Goal: Obtain resource: Download file/media

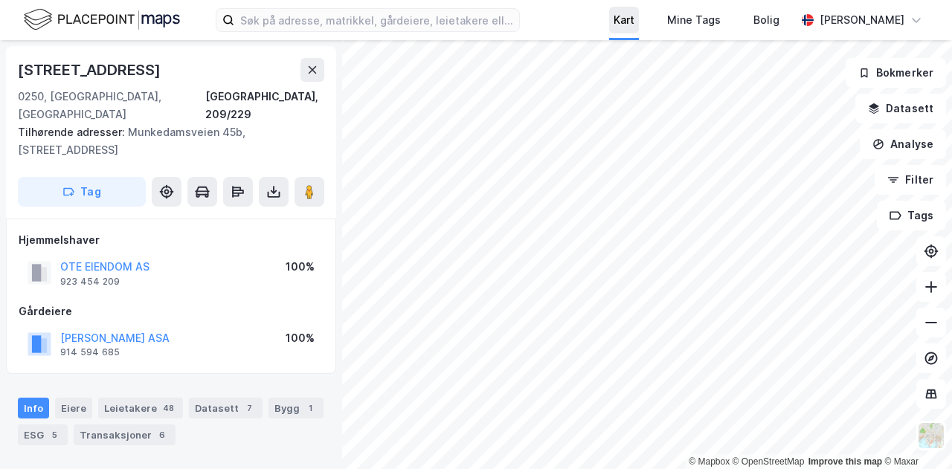
scroll to position [3, 0]
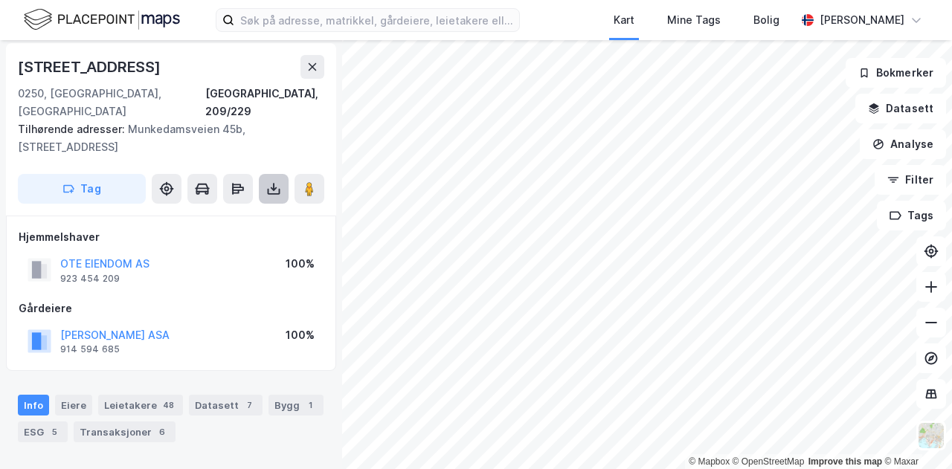
click at [269, 188] on icon at bounding box center [274, 191] width 13 height 6
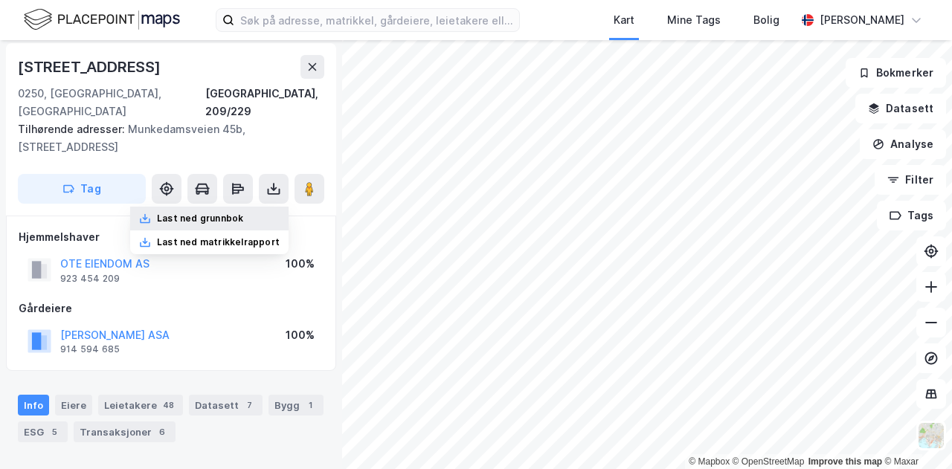
click at [237, 213] on div "Last ned grunnbok" at bounding box center [200, 219] width 86 height 12
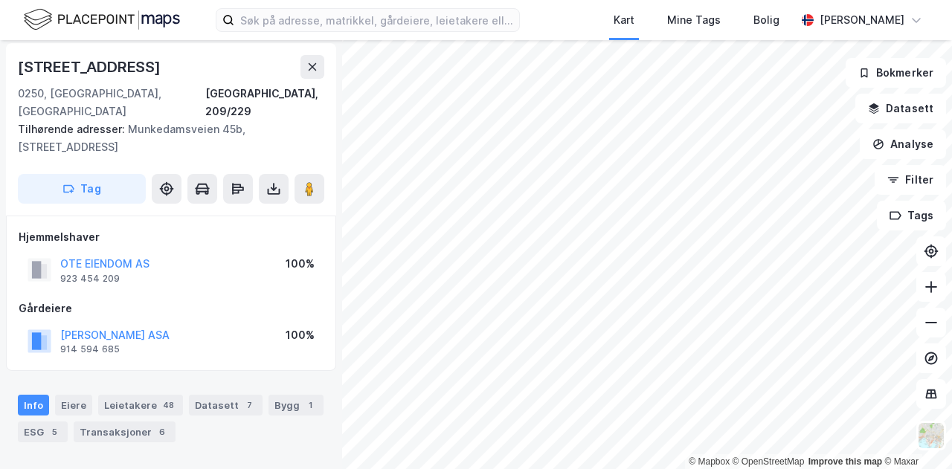
click at [594, 33] on div "Kart Mine Tags Bolig [PERSON_NAME] © Mapbox © OpenStreetMap Improve this map © …" at bounding box center [476, 234] width 952 height 469
